Goal: Transaction & Acquisition: Purchase product/service

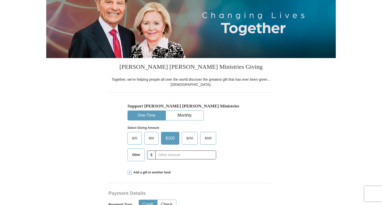
scroll to position [70, 0]
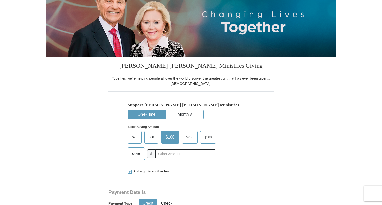
click at [134, 153] on span "Other" at bounding box center [136, 154] width 13 height 8
click at [0, 0] on input "Other" at bounding box center [0, 0] width 0 height 0
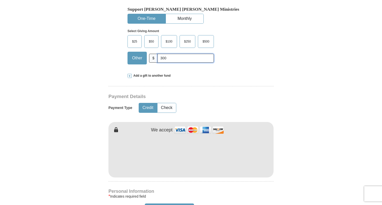
scroll to position [170, 0]
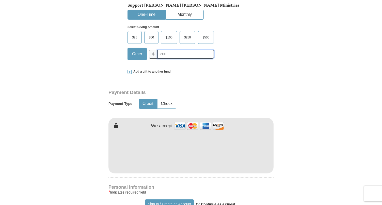
type input "300"
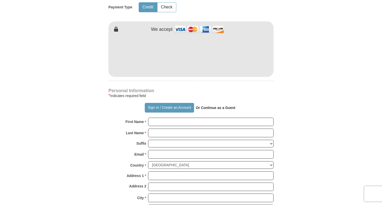
scroll to position [270, 0]
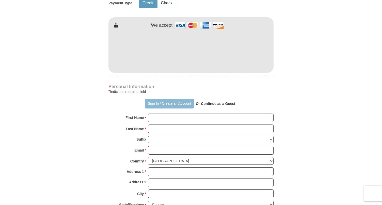
click at [155, 101] on button "Sign In / Create an Account" at bounding box center [169, 104] width 49 height 10
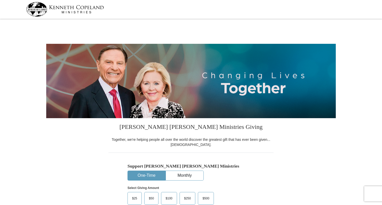
select select "NY"
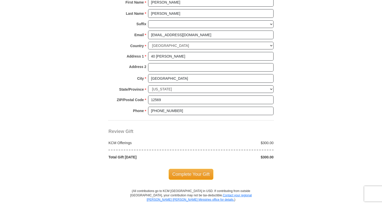
scroll to position [357, 0]
click at [192, 168] on span "Complete Your Gift" at bounding box center [191, 173] width 45 height 11
